Goal: Task Accomplishment & Management: Use online tool/utility

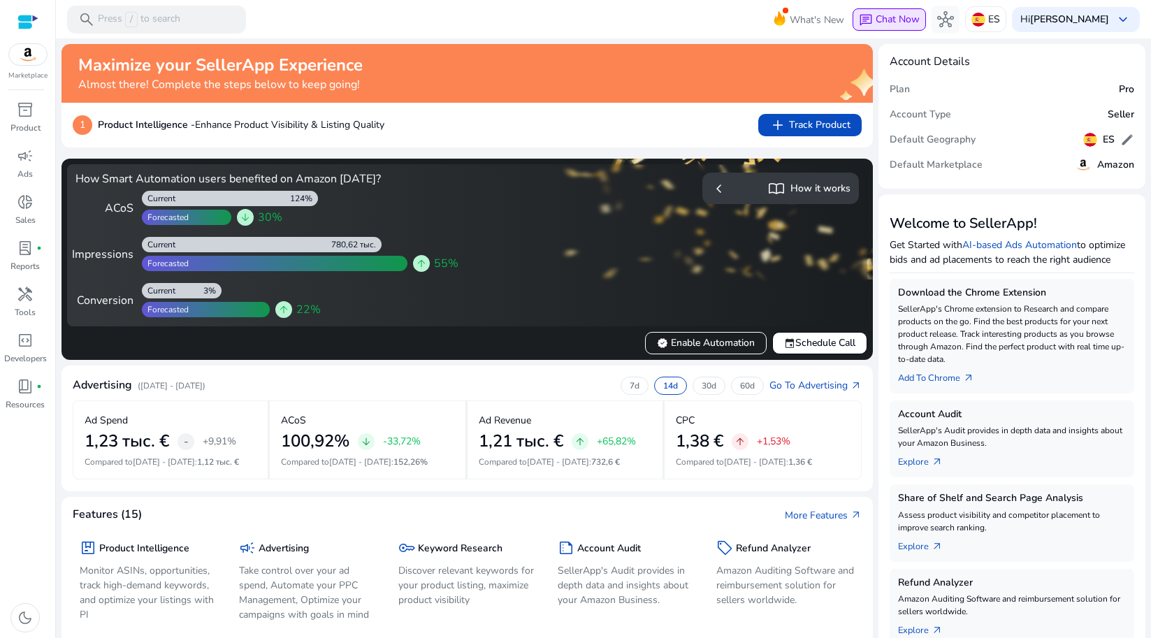
drag, startPoint x: 714, startPoint y: 122, endPoint x: 908, endPoint y: 15, distance: 221.5
click at [714, 121] on div "1 Product Intelligence - Enhance Product Visibility & Listing Quality add Track…" at bounding box center [467, 125] width 789 height 22
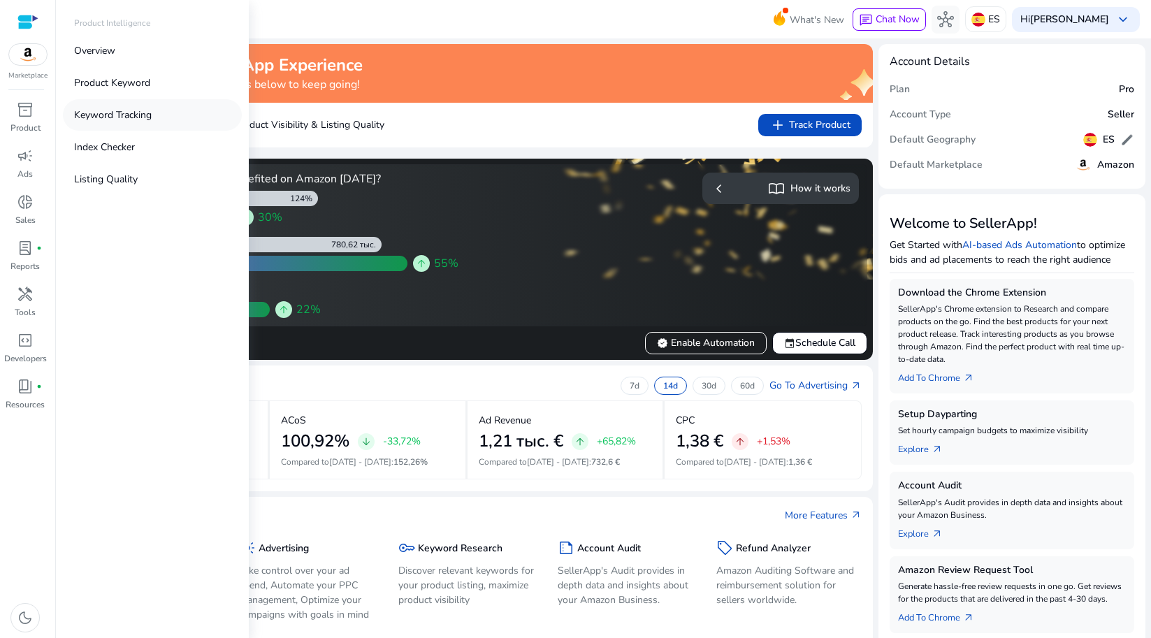
click at [113, 114] on p "Keyword Tracking" at bounding box center [113, 115] width 78 height 15
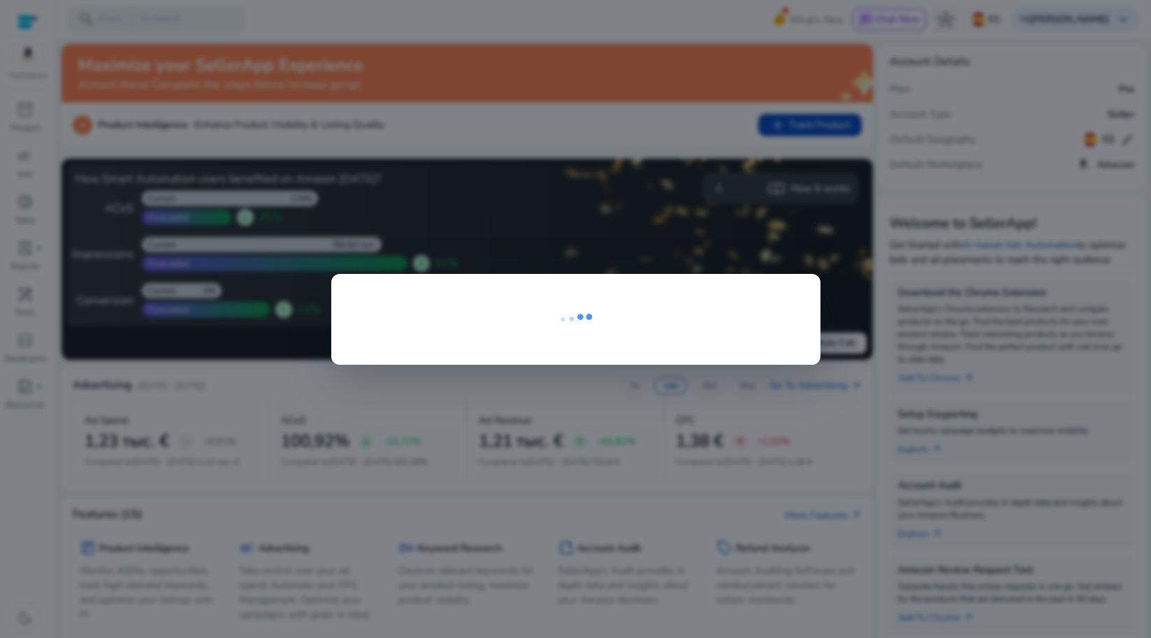
click at [254, 287] on div at bounding box center [575, 319] width 1151 height 638
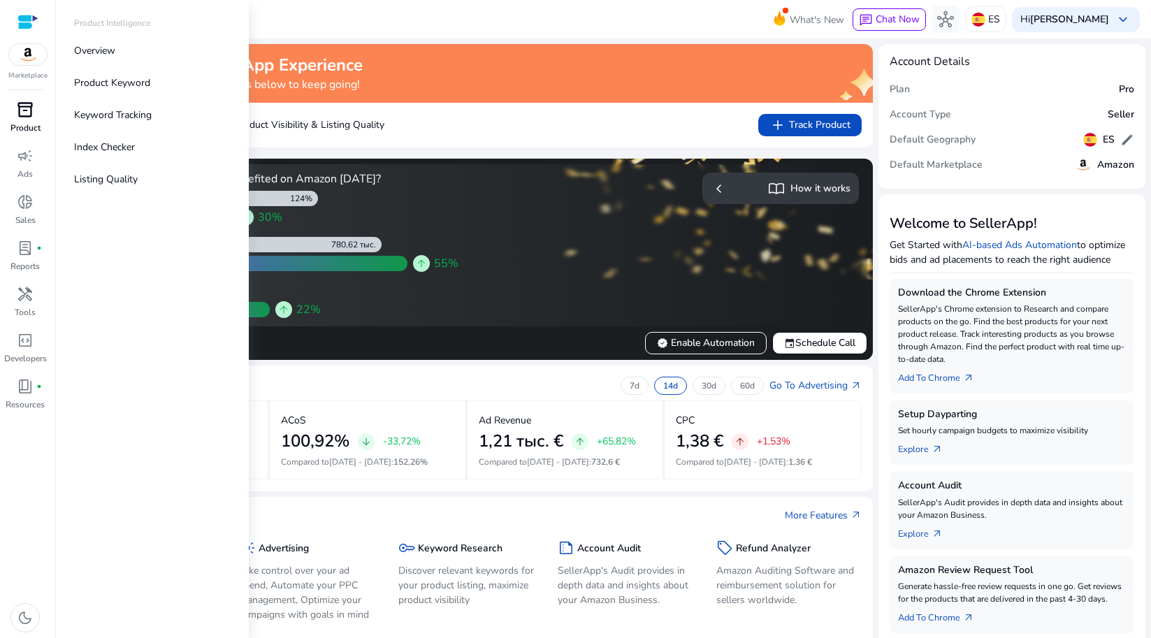
click at [30, 118] on span "inventory_2" at bounding box center [25, 109] width 17 height 17
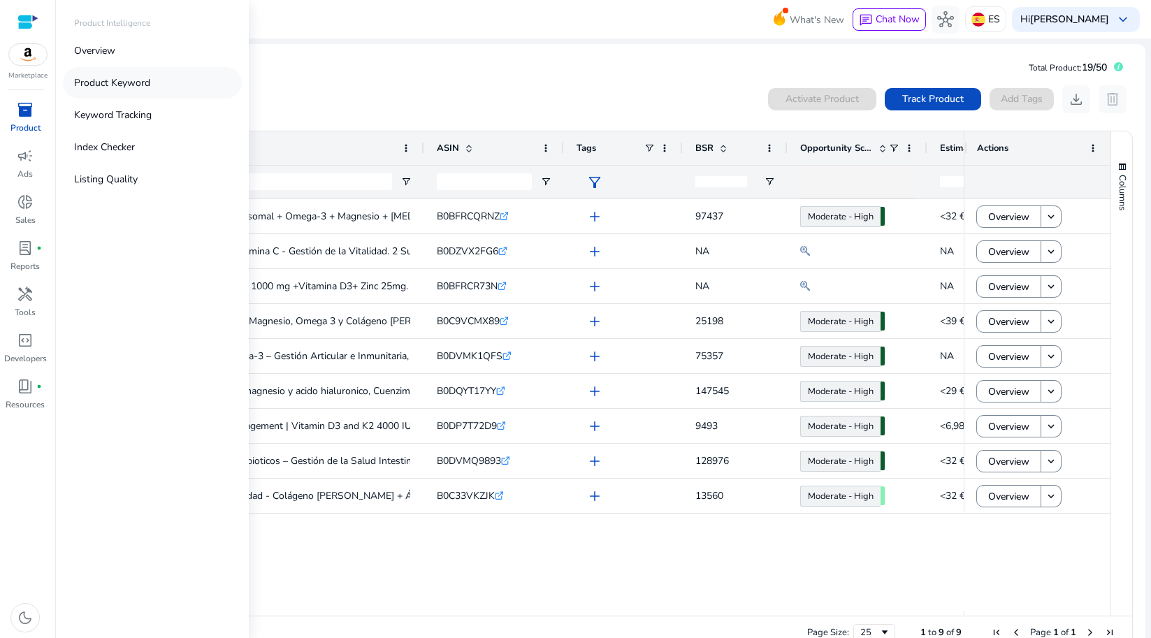
click at [99, 84] on p "Product Keyword" at bounding box center [112, 82] width 76 height 15
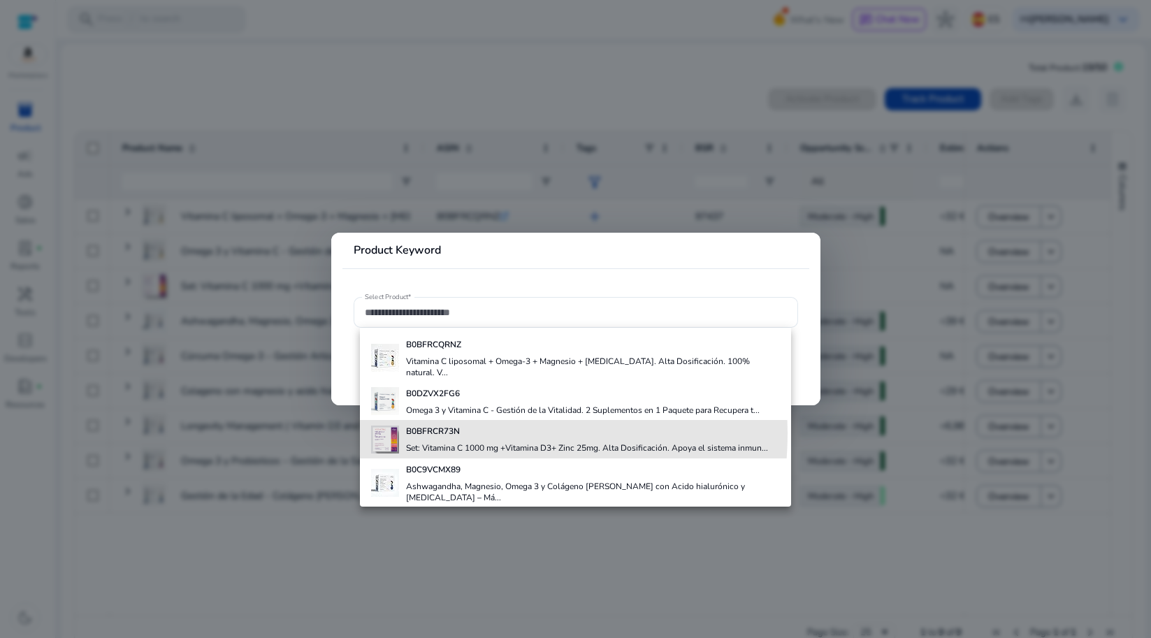
click at [449, 426] on b "B0BFRCR73N" at bounding box center [433, 431] width 54 height 11
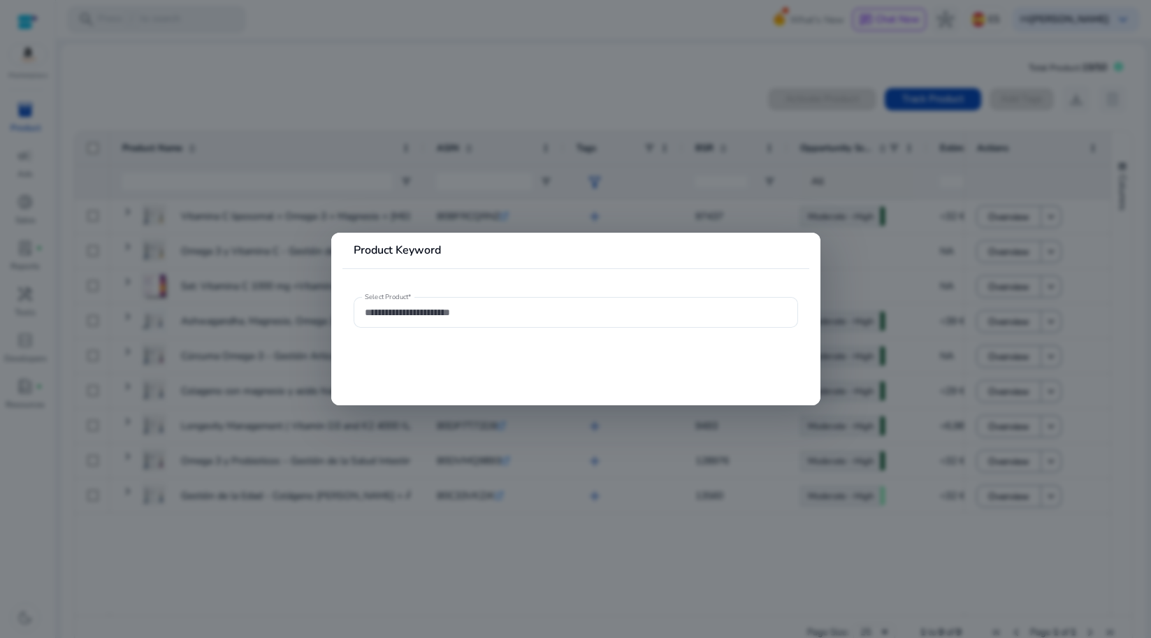
type input "**********"
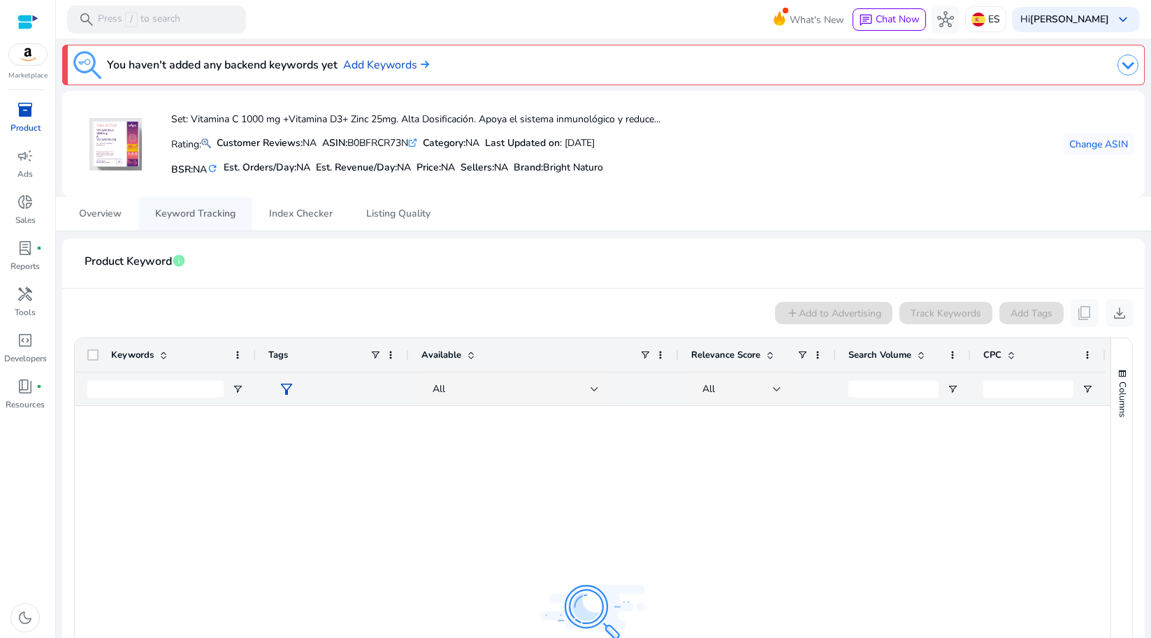
click at [181, 210] on span "Keyword Tracking" at bounding box center [195, 214] width 80 height 10
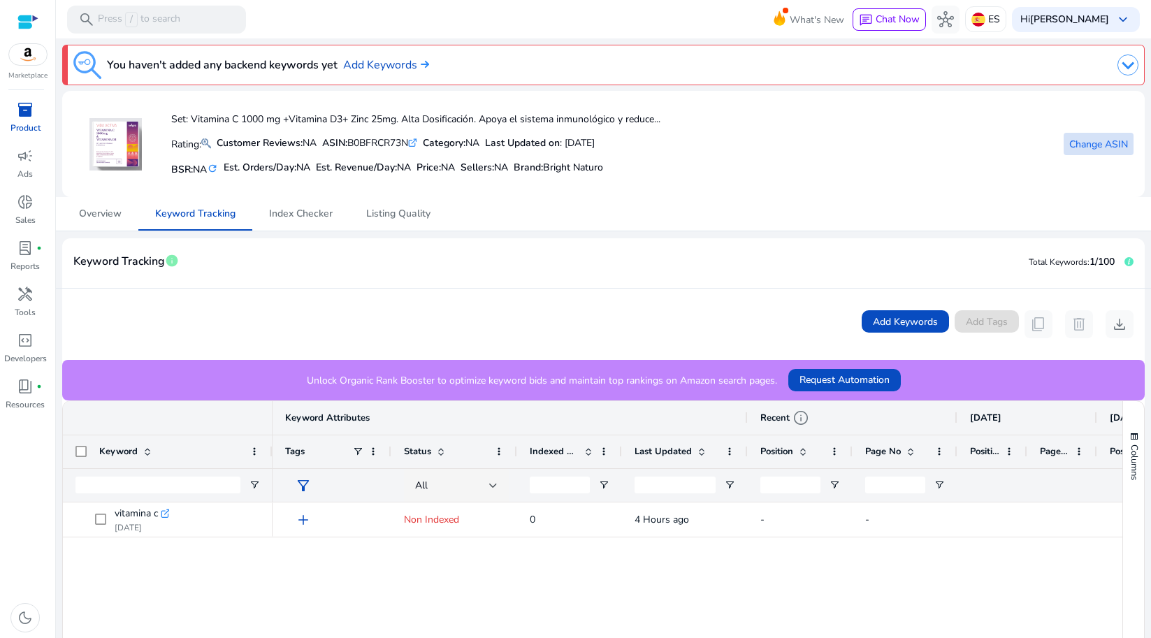
click at [1080, 144] on span "Change ASIN" at bounding box center [1098, 144] width 59 height 15
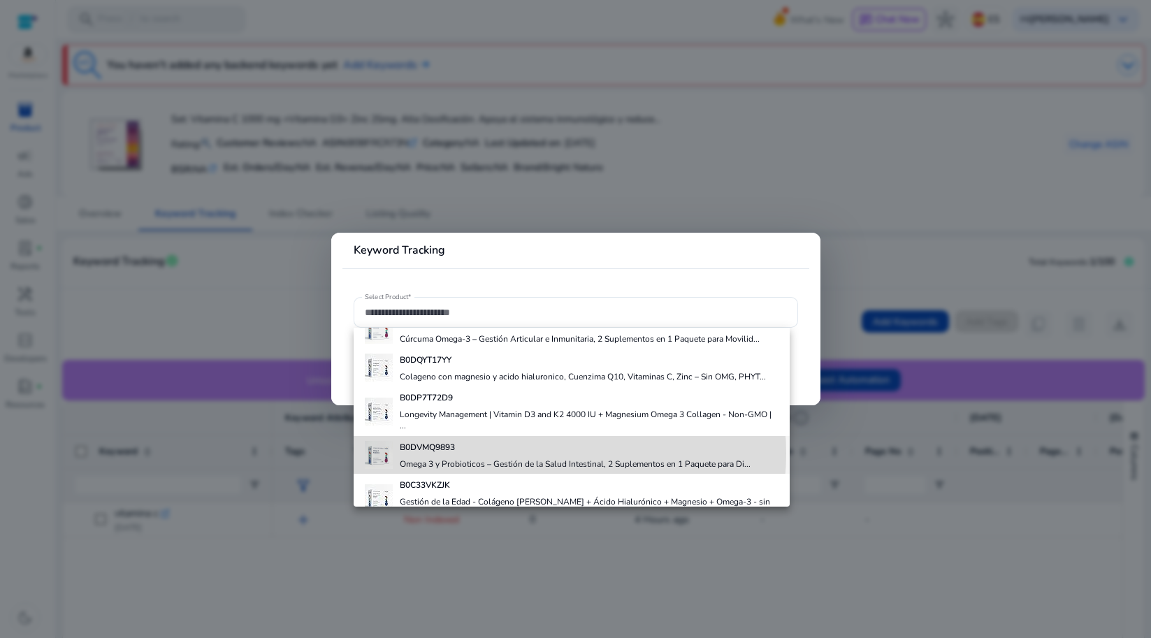
click at [533, 442] on div "B0DVMQ9893 Omega 3 y Probioticos – Gestión de la Salud Intestinal, 2 Suplemento…" at bounding box center [575, 455] width 351 height 38
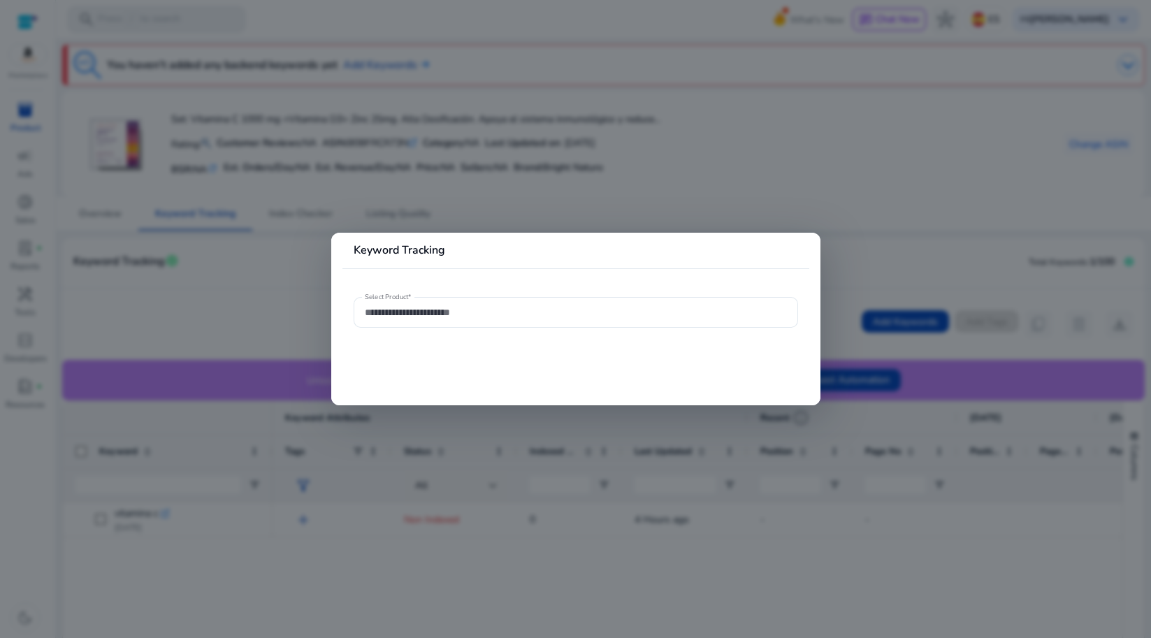
type input "**********"
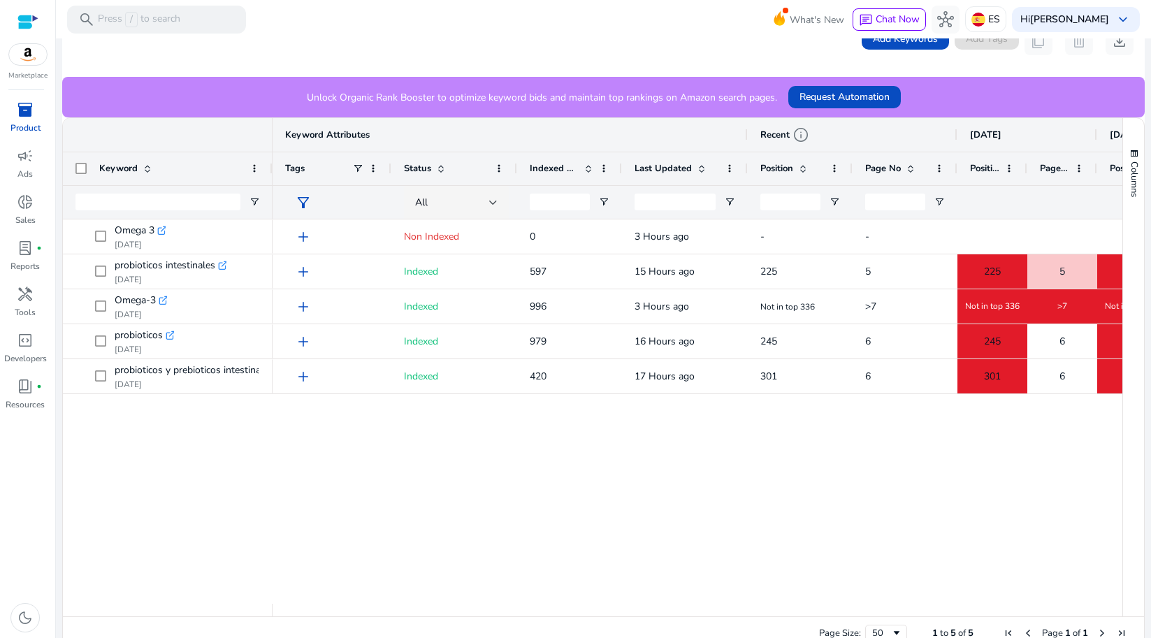
scroll to position [0, 41]
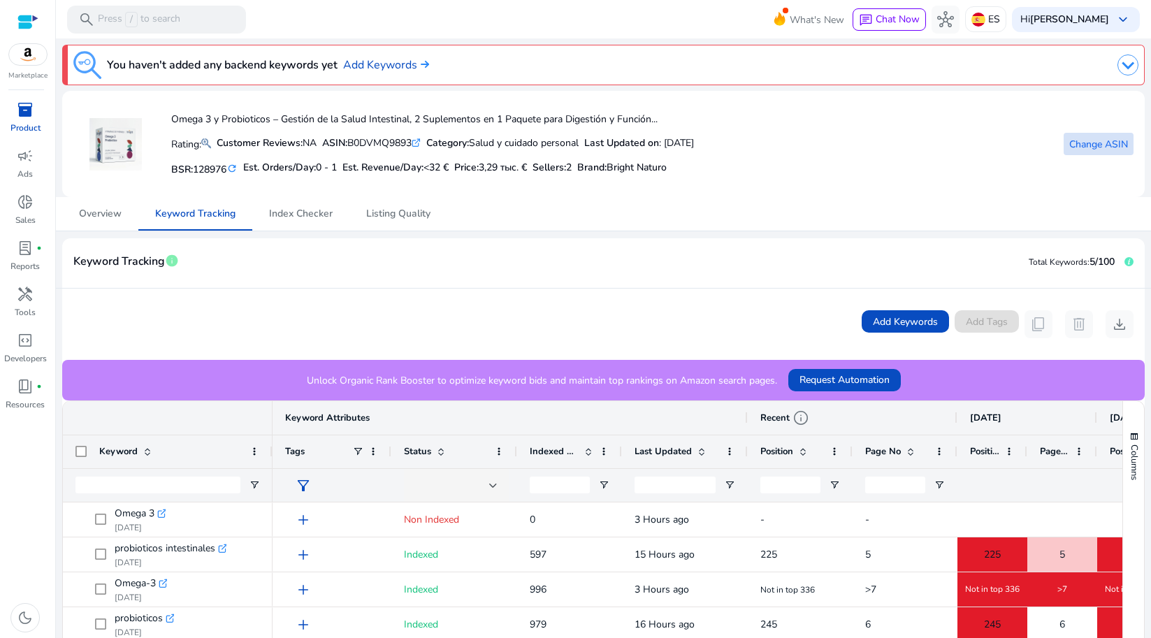
click at [1087, 151] on span "Change ASIN" at bounding box center [1098, 144] width 59 height 15
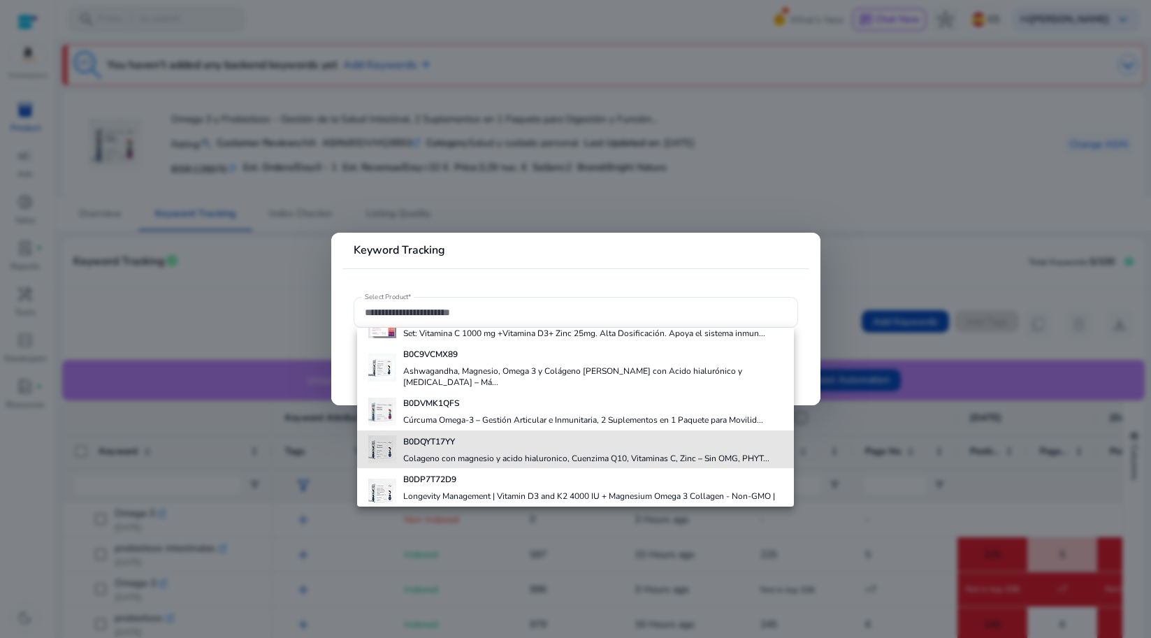
click at [629, 437] on div "B0DQYT17YY Colageno con magnesio y acido hialuronico, Cuenzima Q10, Vitaminas C…" at bounding box center [586, 450] width 366 height 38
